Goal: Book appointment/travel/reservation

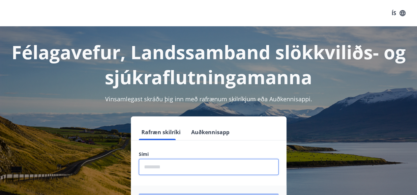
click at [171, 168] on input "phone" at bounding box center [209, 167] width 140 height 16
type input "********"
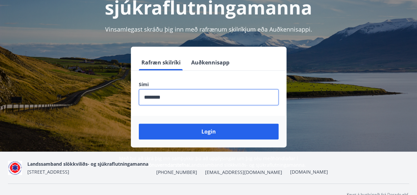
scroll to position [75, 0]
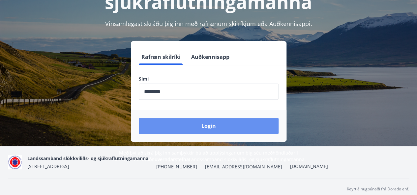
click at [204, 132] on button "Login" at bounding box center [209, 126] width 140 height 16
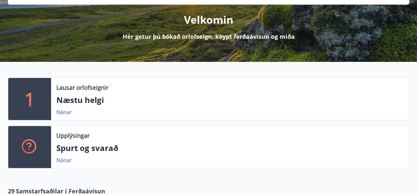
scroll to position [89, 0]
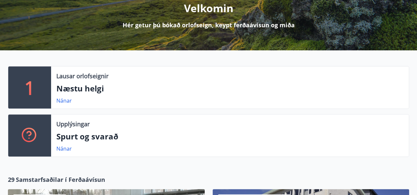
click at [69, 90] on p "Næstu helgi" at bounding box center [229, 88] width 347 height 11
click at [63, 101] on link "Nánar" at bounding box center [63, 100] width 15 height 7
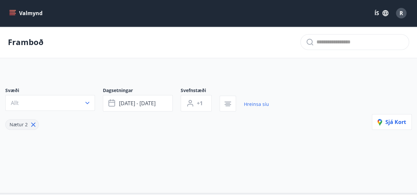
type input "*"
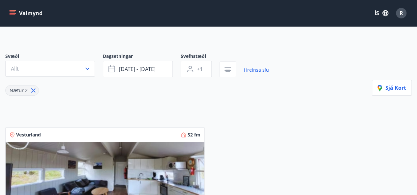
scroll to position [33, 0]
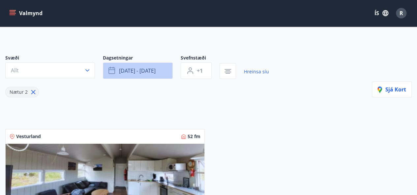
click at [134, 63] on button "[DATE] - [DATE]" at bounding box center [138, 71] width 70 height 16
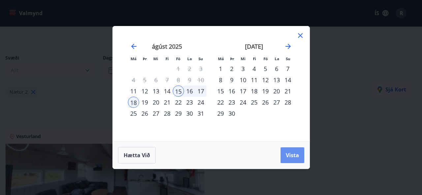
click at [290, 155] on span "Vista" at bounding box center [292, 155] width 13 height 7
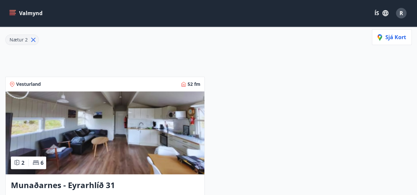
scroll to position [85, 0]
